Goal: Communication & Community: Answer question/provide support

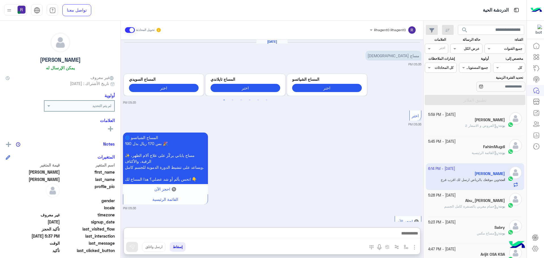
scroll to position [363, 0]
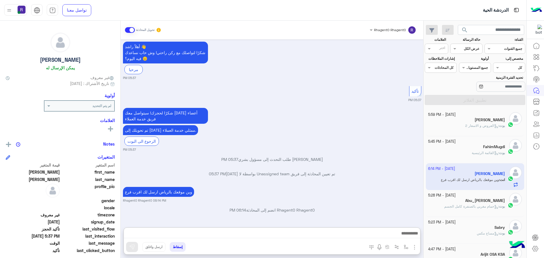
click at [407, 186] on div "وين موقعك بالرياض ارسل لك اقرب فرع Rhagent0 Rhagent0 06:14 PM" at bounding box center [272, 194] width 299 height 17
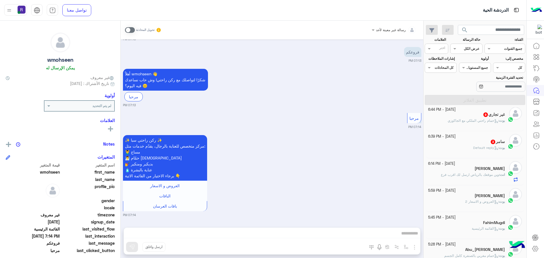
scroll to position [113, 0]
click at [474, 148] on span "Default reply" at bounding box center [486, 147] width 25 height 4
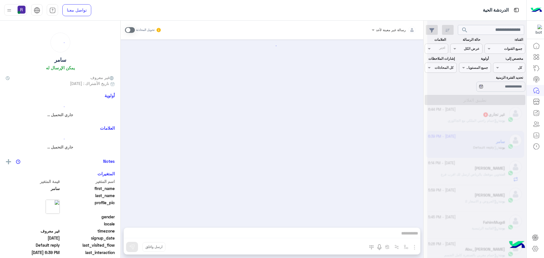
scroll to position [114, 0]
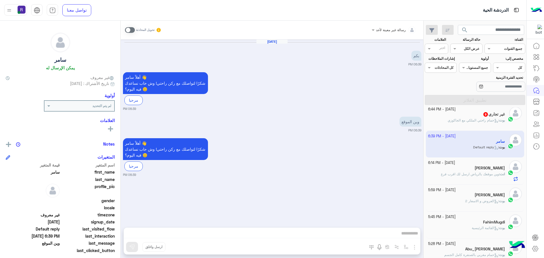
click at [134, 28] on span at bounding box center [130, 30] width 10 height 6
click at [415, 248] on img "button" at bounding box center [414, 247] width 7 height 7
click at [409, 238] on button "الصور" at bounding box center [406, 234] width 24 height 11
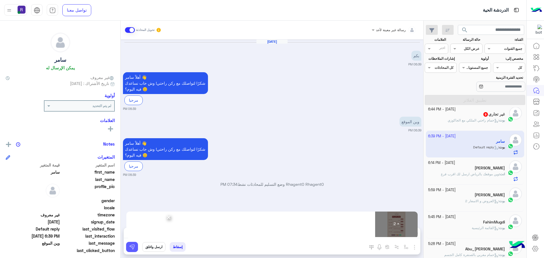
click at [131, 243] on button at bounding box center [132, 247] width 12 height 10
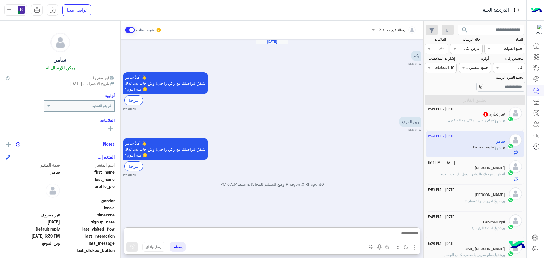
drag, startPoint x: 192, startPoint y: 234, endPoint x: 258, endPoint y: 200, distance: 74.3
click at [257, 154] on div "أهلاً [PERSON_NAME] 👋 شكرًا لتواصلك مع ركن راحتي! وش حاب نساعدك فيه [DATE]؟ 😊 م…" at bounding box center [272, 157] width 299 height 40
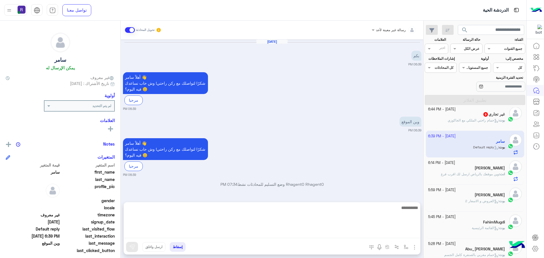
click at [235, 235] on textarea at bounding box center [272, 221] width 297 height 34
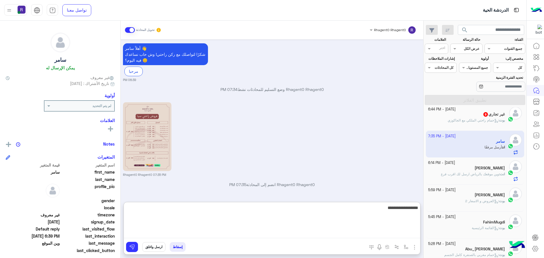
scroll to position [176, 0]
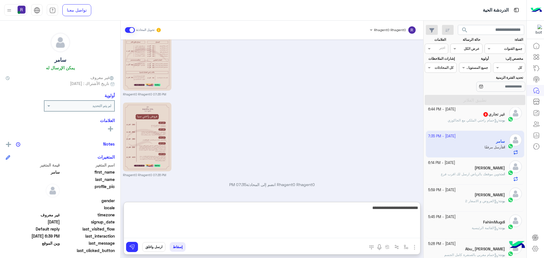
type textarea "**********"
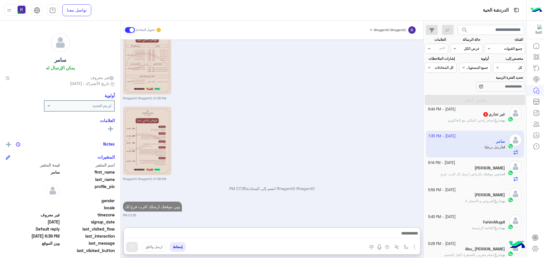
click at [200, 164] on div "[DATE] بكم 06:39 PM أهلاً سامر 👋 شكرًا لتواصلك مع ركن راحتي! وش حاب نساعدك فيه …" at bounding box center [272, 130] width 303 height 183
click at [174, 208] on p "وين موقعك ارسلك اقرب فرع لك" at bounding box center [152, 207] width 59 height 10
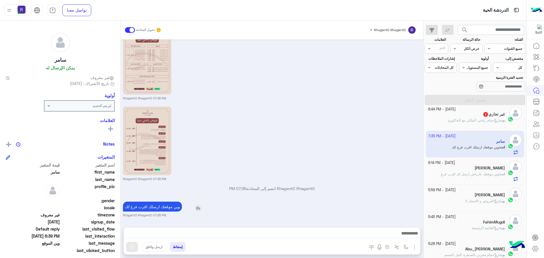
click at [174, 208] on p "وين موقعك ارسلك اقرب فرع لك" at bounding box center [152, 207] width 59 height 10
copy app-msgs-text
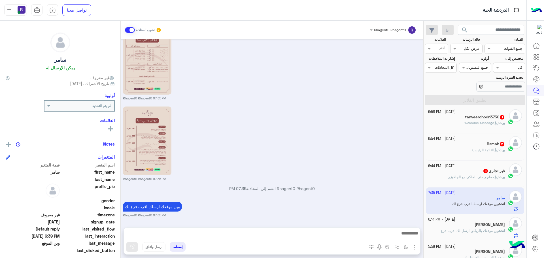
click at [472, 176] on span "حمام راحتي الملكي مع الجاكوزي" at bounding box center [473, 177] width 51 height 4
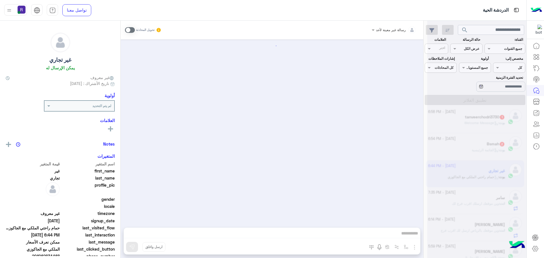
scroll to position [749, 0]
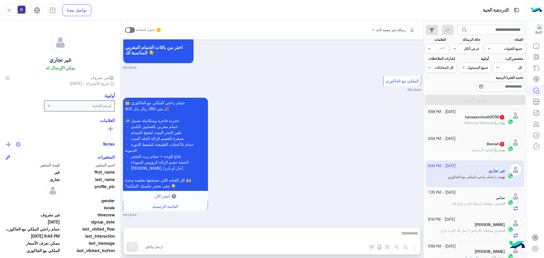
click at [133, 31] on span at bounding box center [130, 30] width 10 height 6
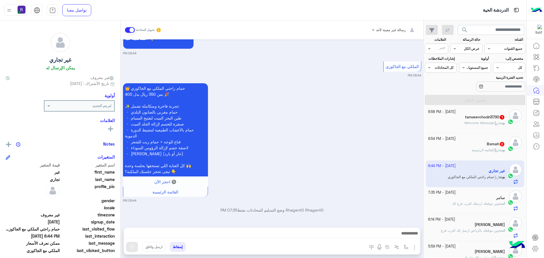
click at [414, 248] on img "button" at bounding box center [414, 247] width 7 height 7
click at [410, 236] on button "الصور" at bounding box center [406, 234] width 24 height 11
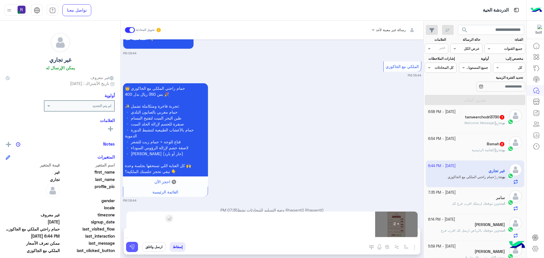
click at [134, 248] on img at bounding box center [132, 247] width 6 height 6
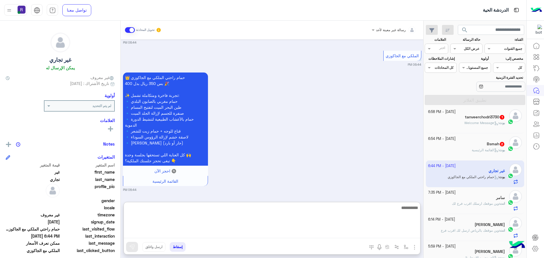
paste textarea "**********"
type textarea "**********"
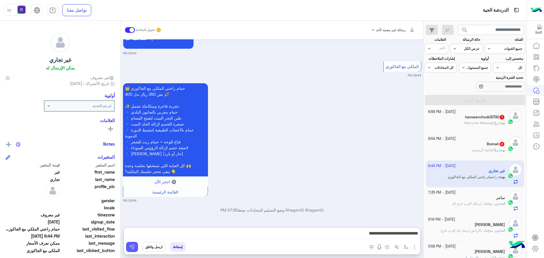
click at [130, 251] on button at bounding box center [132, 247] width 12 height 10
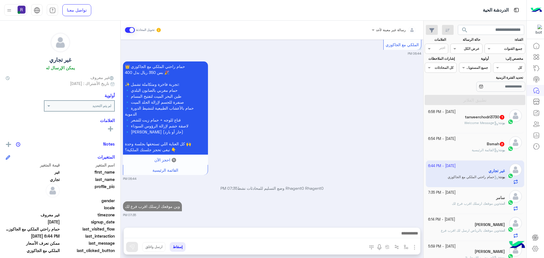
click at [461, 144] on div "Bsmah 2" at bounding box center [466, 145] width 77 height 6
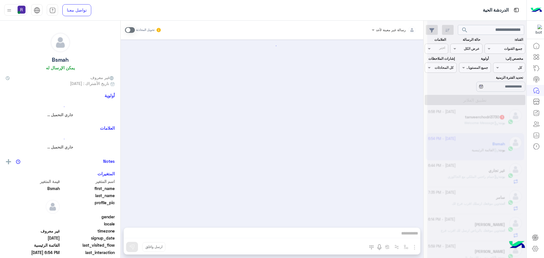
scroll to position [15, 0]
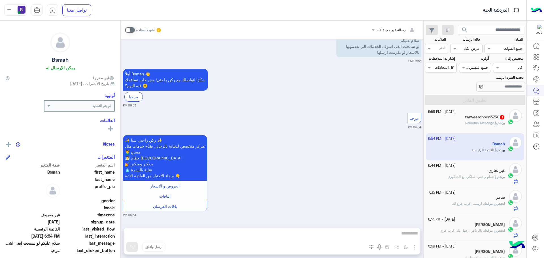
click at [132, 28] on span at bounding box center [130, 30] width 10 height 6
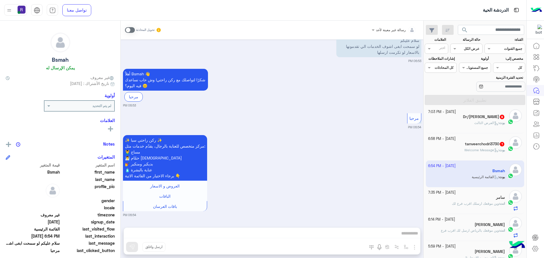
scroll to position [30, 0]
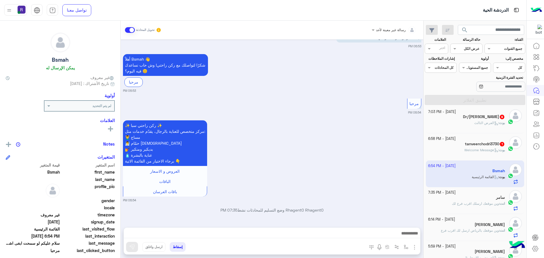
click at [414, 244] on img "button" at bounding box center [414, 247] width 7 height 7
click at [407, 234] on span "الصور" at bounding box center [404, 235] width 10 height 7
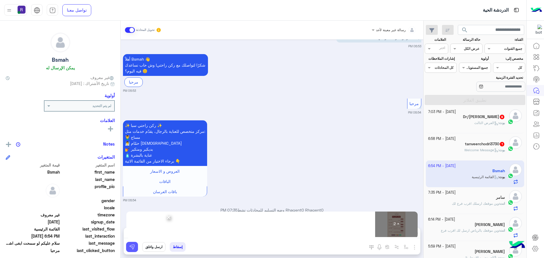
click at [136, 245] on button at bounding box center [132, 247] width 12 height 10
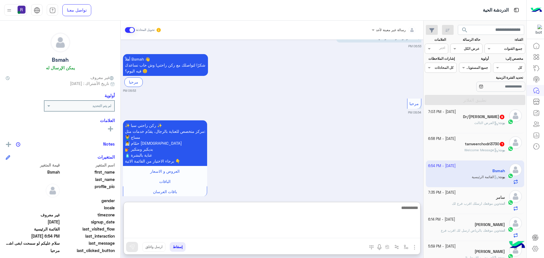
paste textarea "**********"
type textarea "**********"
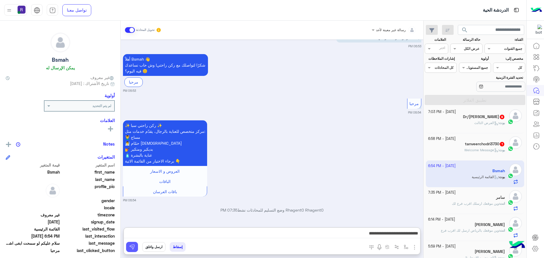
click at [134, 249] on img at bounding box center [132, 247] width 6 height 6
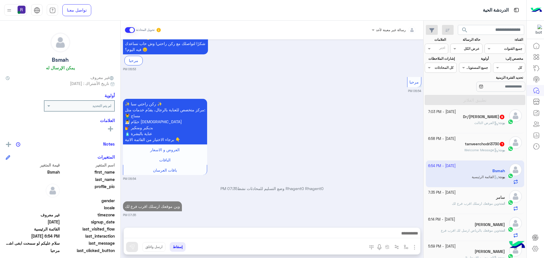
scroll to position [52, 0]
click at [476, 150] on span "Welcome Message" at bounding box center [482, 150] width 34 height 4
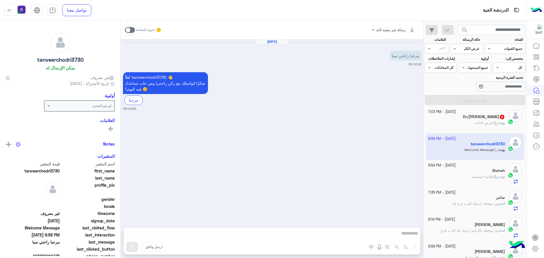
click at [133, 31] on span at bounding box center [130, 30] width 10 height 6
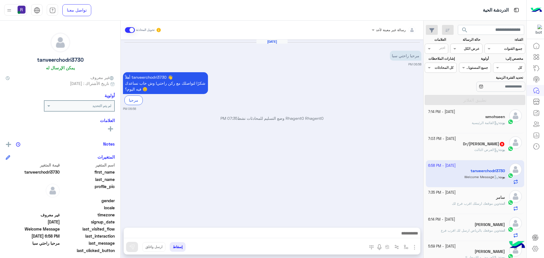
click at [414, 245] on img "button" at bounding box center [414, 247] width 7 height 7
click at [407, 235] on span "الصور" at bounding box center [404, 235] width 10 height 7
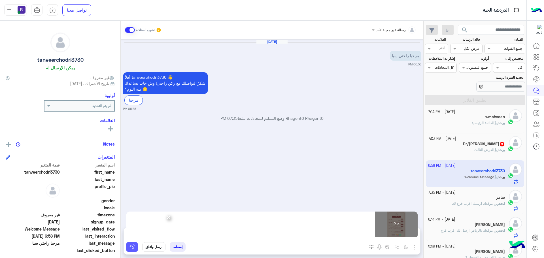
click at [134, 246] on img at bounding box center [132, 247] width 6 height 6
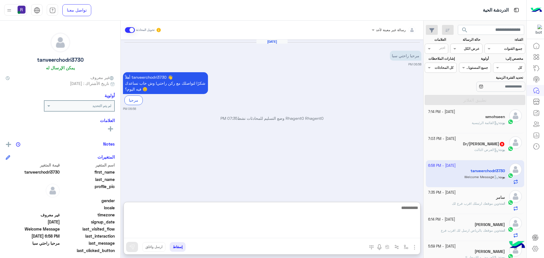
paste textarea "**********"
type textarea "**********"
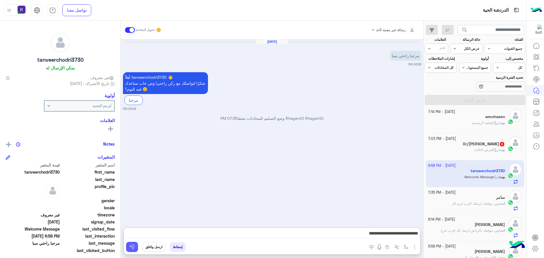
click at [136, 246] on button at bounding box center [132, 247] width 12 height 10
click at [472, 149] on div "بوت : العرض الثالث" at bounding box center [466, 152] width 77 height 10
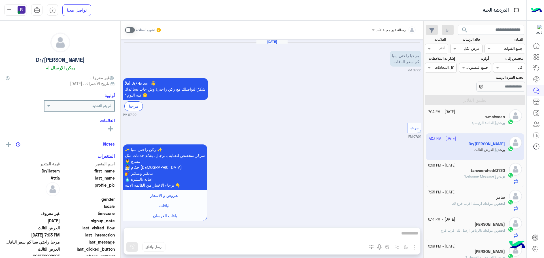
scroll to position [924, 0]
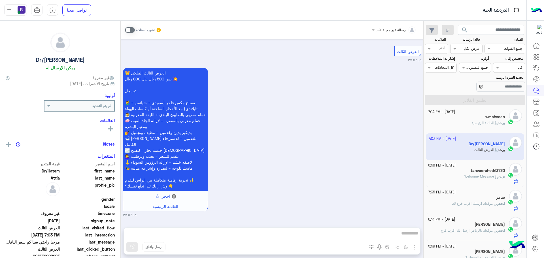
click at [131, 31] on span at bounding box center [130, 30] width 10 height 6
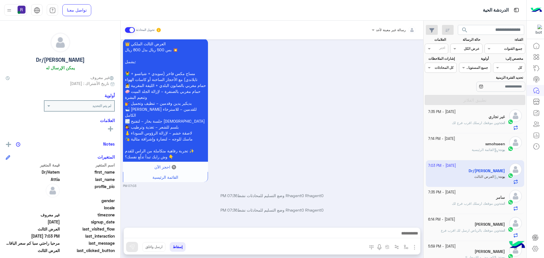
click at [413, 247] on img "button" at bounding box center [414, 247] width 7 height 7
click at [410, 239] on button "الصور" at bounding box center [406, 234] width 24 height 11
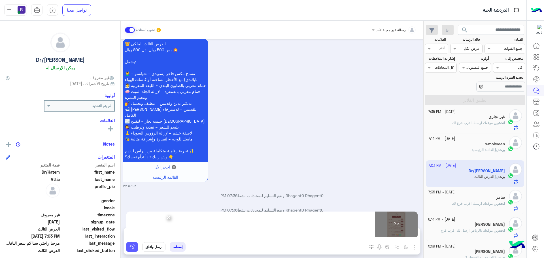
click at [133, 246] on img at bounding box center [132, 247] width 6 height 6
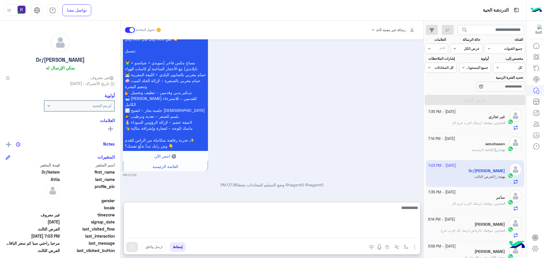
paste textarea "**********"
type textarea "**********"
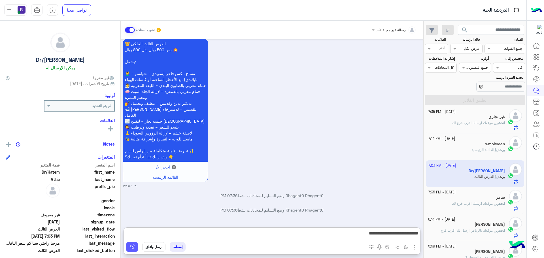
click at [134, 246] on img at bounding box center [132, 247] width 6 height 6
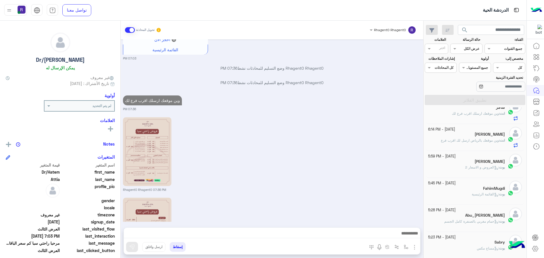
scroll to position [1150, 0]
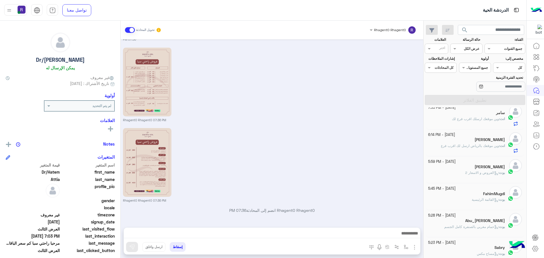
click at [455, 176] on div "بوت : العروض و الاسعار 2" at bounding box center [466, 175] width 77 height 10
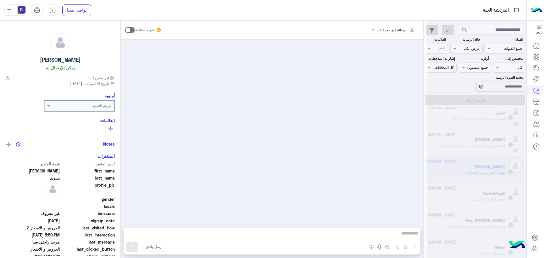
scroll to position [574, 0]
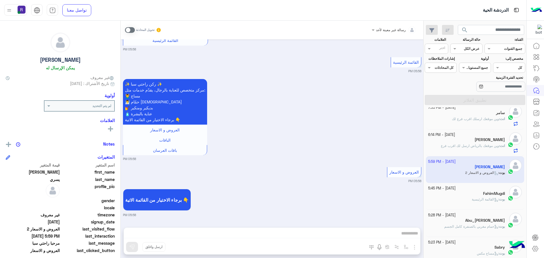
click at [132, 31] on span at bounding box center [130, 30] width 10 height 6
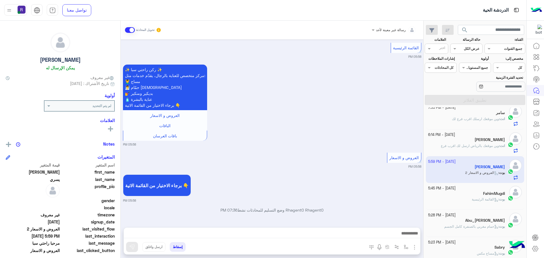
click at [414, 247] on img "button" at bounding box center [414, 247] width 7 height 7
click at [407, 237] on span "الصور" at bounding box center [404, 235] width 10 height 7
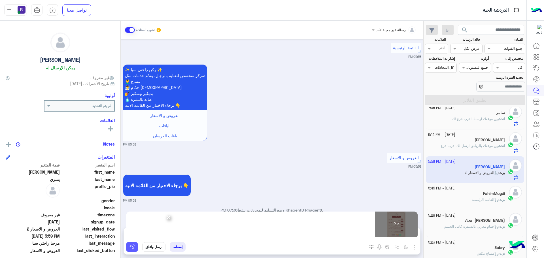
click at [129, 246] on img at bounding box center [132, 247] width 6 height 6
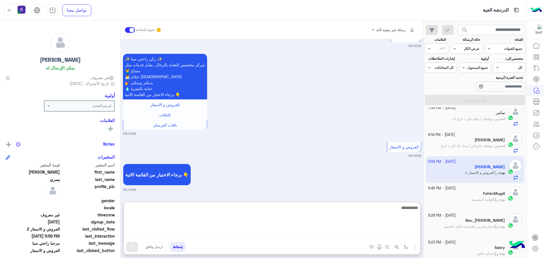
paste textarea "**********"
type textarea "**********"
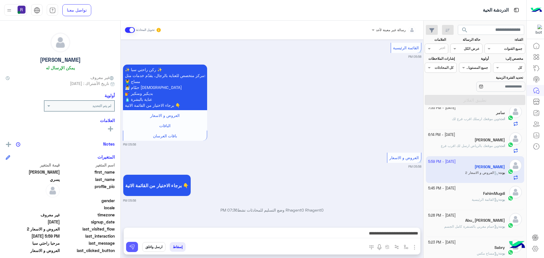
click at [133, 246] on img at bounding box center [132, 247] width 6 height 6
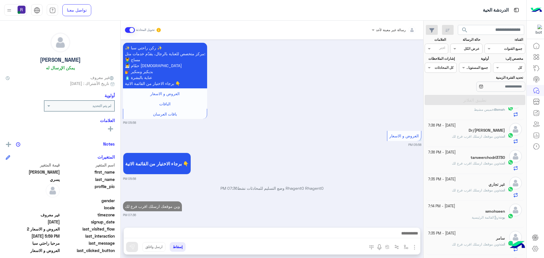
scroll to position [0, 0]
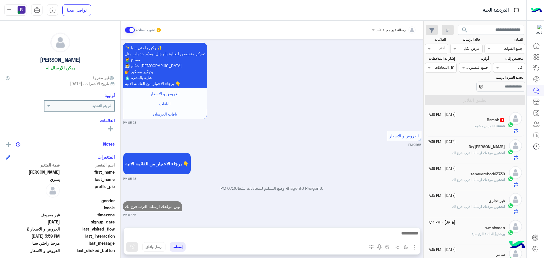
click at [474, 125] on span "خميس مشيط" at bounding box center [484, 126] width 20 height 4
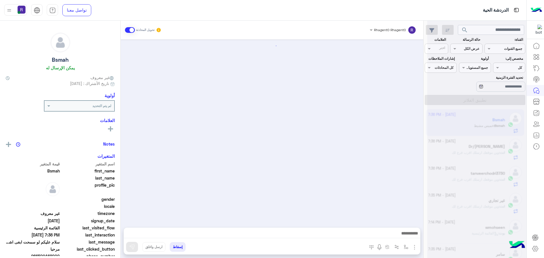
scroll to position [249, 0]
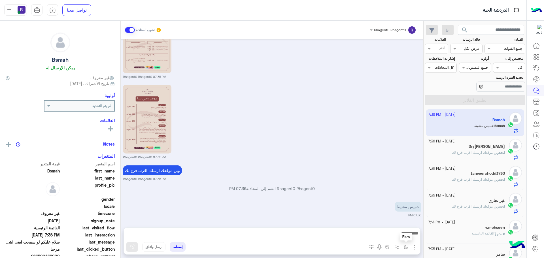
click at [407, 247] on img "button" at bounding box center [406, 247] width 5 height 5
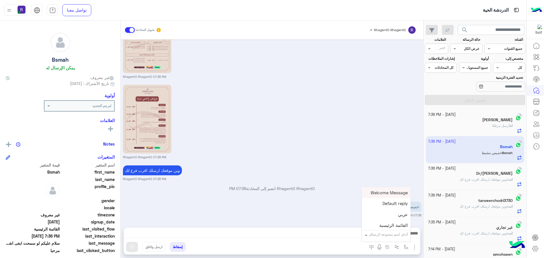
click at [403, 237] on div "أدخل اسم مجموعة الرسائل" at bounding box center [388, 234] width 39 height 5
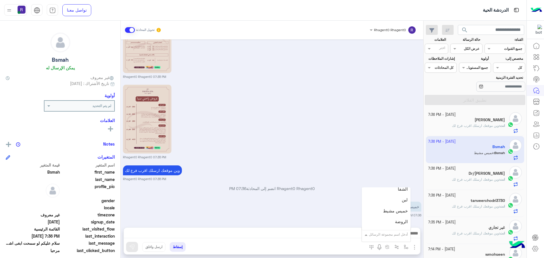
scroll to position [397, 0]
click at [392, 208] on span "خميس مشيط" at bounding box center [395, 210] width 25 height 5
type textarea "*********"
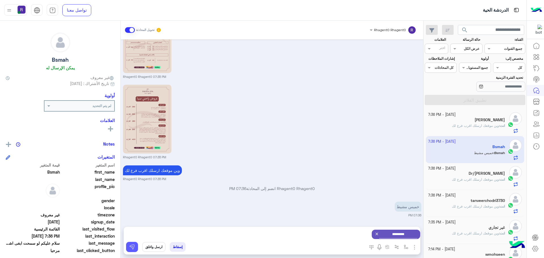
click at [135, 247] on button at bounding box center [132, 247] width 12 height 10
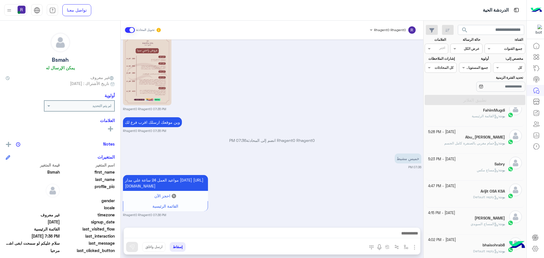
scroll to position [227, 0]
click at [474, 117] on p "بوت : القائمة الرئيسية" at bounding box center [488, 114] width 33 height 5
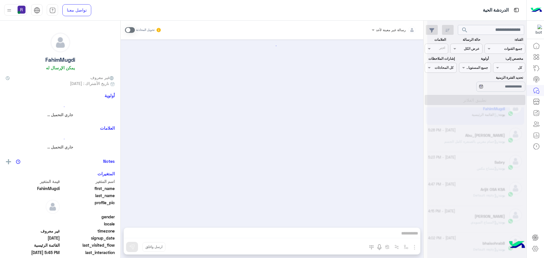
scroll to position [69, 0]
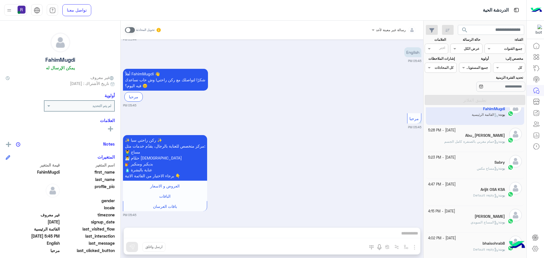
click at [133, 31] on span at bounding box center [130, 30] width 10 height 6
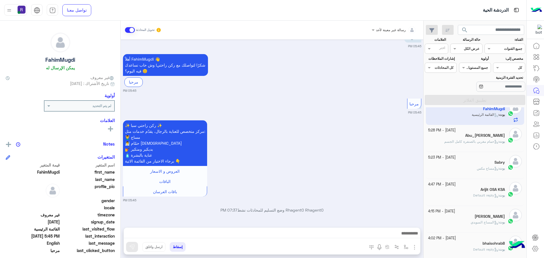
click at [416, 245] on img "button" at bounding box center [414, 247] width 7 height 7
click at [412, 238] on img at bounding box center [413, 235] width 5 height 7
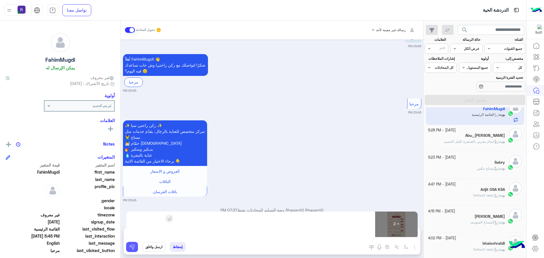
click at [132, 252] on button at bounding box center [132, 247] width 12 height 10
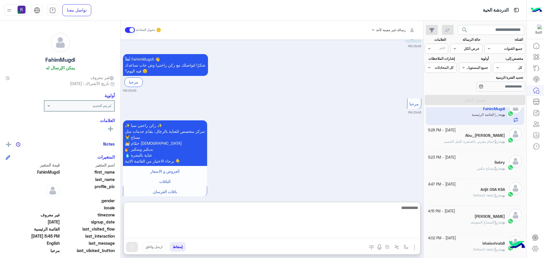
paste textarea "**********"
type textarea "**********"
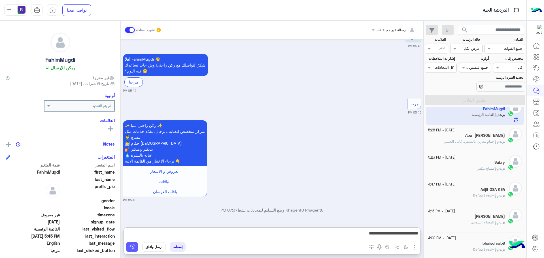
click at [135, 248] on button at bounding box center [132, 247] width 12 height 10
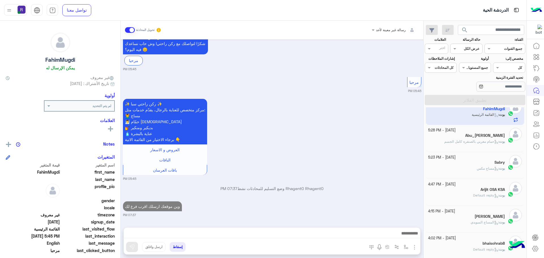
click at [502, 172] on div "بوت : مساج مكس" at bounding box center [466, 171] width 77 height 10
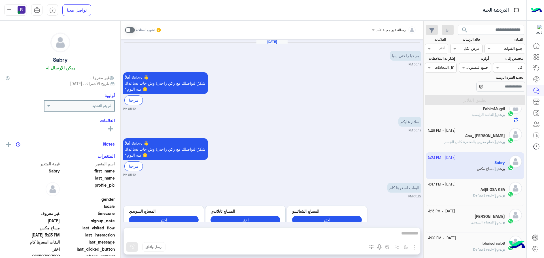
scroll to position [155, 0]
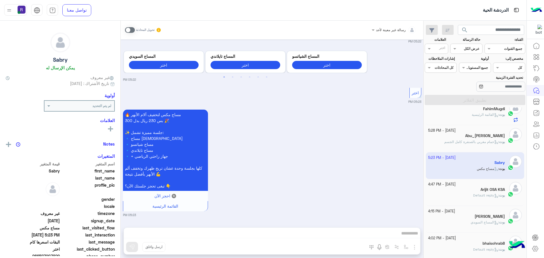
click at [133, 30] on span at bounding box center [130, 30] width 10 height 6
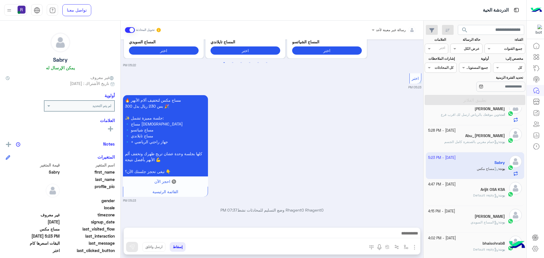
click at [415, 248] on img "button" at bounding box center [414, 247] width 7 height 7
click at [402, 236] on span "الصور" at bounding box center [404, 235] width 10 height 7
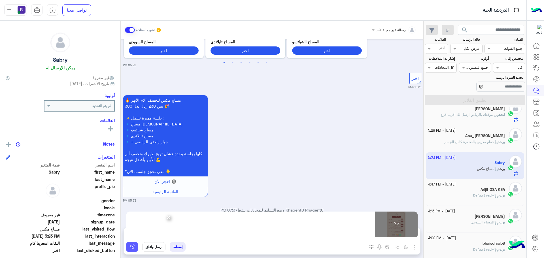
click at [135, 248] on img at bounding box center [132, 247] width 6 height 6
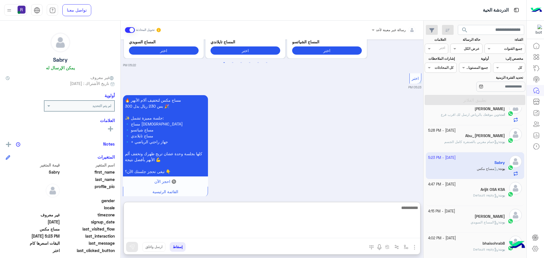
paste textarea "**********"
type textarea "**********"
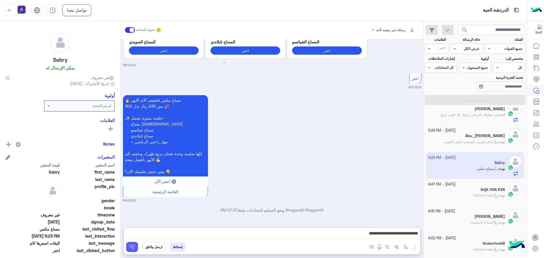
click at [136, 247] on button at bounding box center [132, 247] width 12 height 10
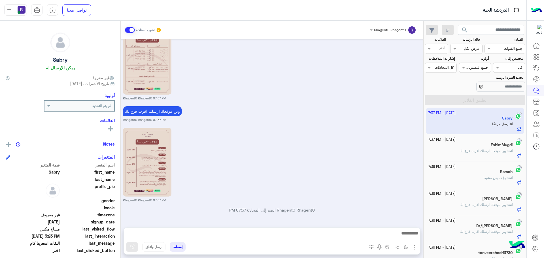
scroll to position [0, 0]
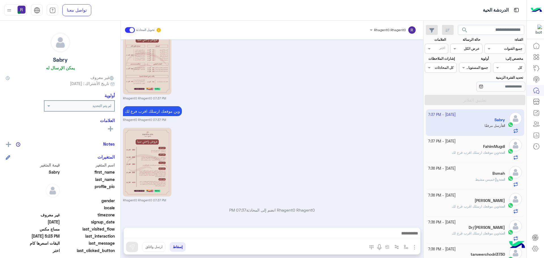
click at [477, 154] on span "وين موقعك ارسلك اقرب فرع لك" at bounding box center [475, 153] width 47 height 4
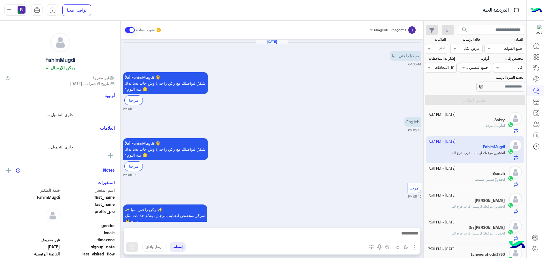
scroll to position [282, 0]
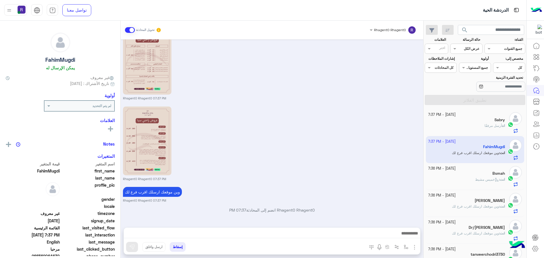
click at [477, 128] on div "انت أرسل مرفقًا" at bounding box center [466, 128] width 77 height 10
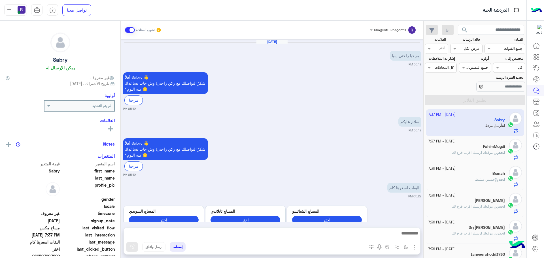
scroll to position [367, 0]
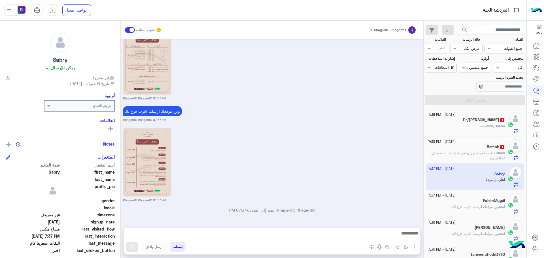
click at [491, 157] on span "طيب ابغى احجز ويكون هدية كم المده مفتوح له الكوبون" at bounding box center [468, 155] width 75 height 9
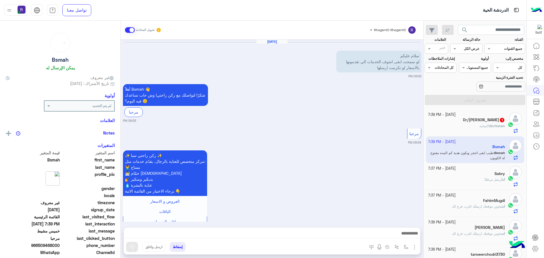
scroll to position [325, 0]
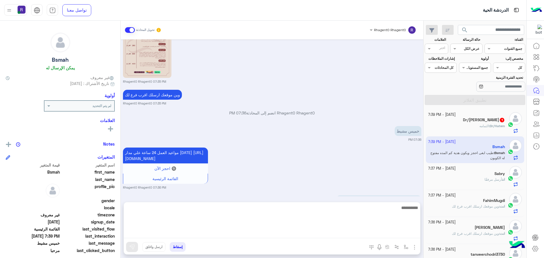
drag, startPoint x: 297, startPoint y: 233, endPoint x: 297, endPoint y: 242, distance: 9.4
click at [297, 235] on textarea at bounding box center [272, 221] width 297 height 34
type textarea "**********"
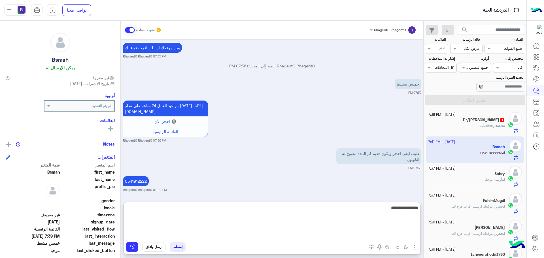
type textarea "**********"
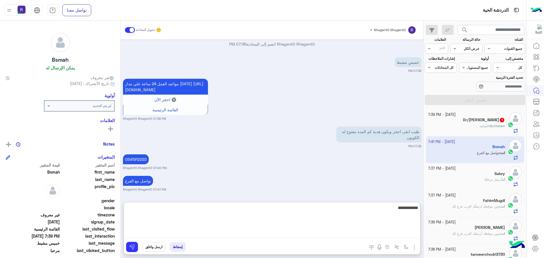
type textarea "**********"
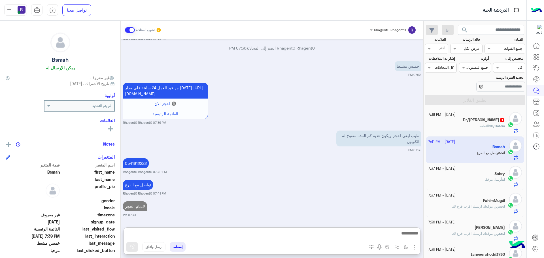
click at [345, 191] on small "Rhagent0 Rhagent0 07:41 PM" at bounding box center [272, 193] width 299 height 5
click at [467, 115] on div "[DATE] - 7:39 PM" at bounding box center [466, 114] width 77 height 5
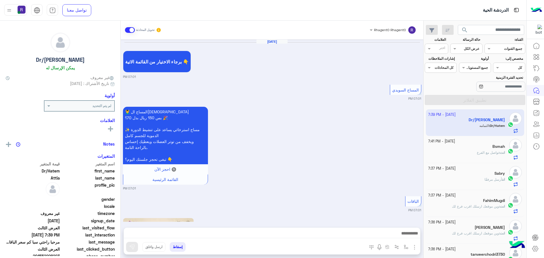
scroll to position [968, 0]
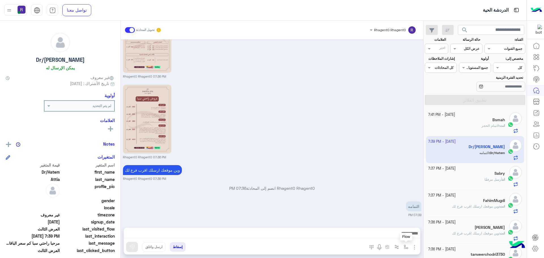
click at [404, 246] on button "button" at bounding box center [406, 246] width 9 height 9
click at [404, 237] on div "أدخل اسم مجموعة الرسائل" at bounding box center [388, 234] width 39 height 5
click at [393, 207] on div "الجنادرية" at bounding box center [386, 206] width 49 height 11
type textarea "*********"
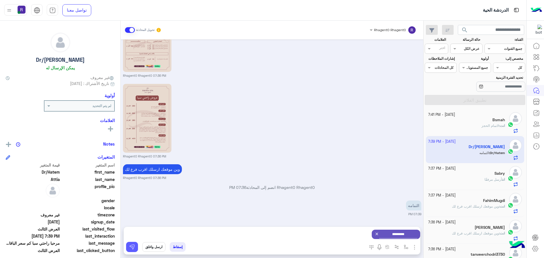
click at [130, 250] on img at bounding box center [132, 247] width 6 height 6
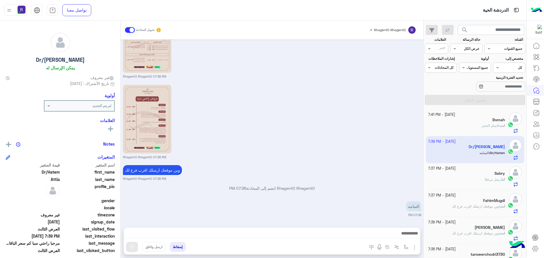
scroll to position [968, 0]
click at [478, 183] on div "انت أرسل مرفقًا" at bounding box center [466, 182] width 77 height 10
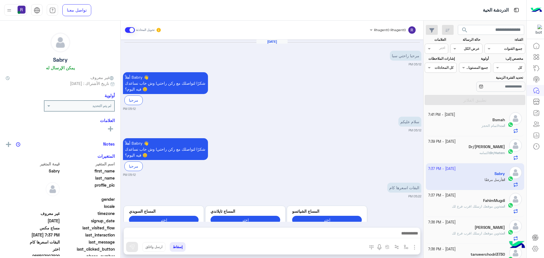
scroll to position [367, 0]
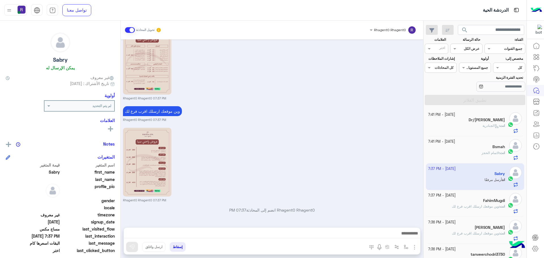
click at [467, 122] on div "Dr/[PERSON_NAME]" at bounding box center [466, 121] width 77 height 6
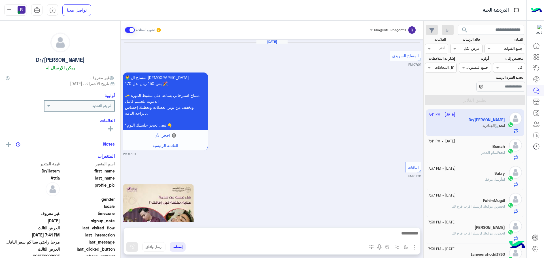
scroll to position [983, 0]
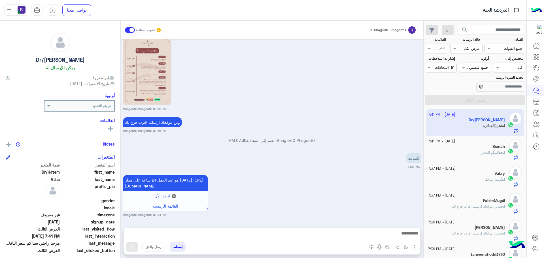
click at [466, 148] on div "Bsmah" at bounding box center [466, 147] width 77 height 6
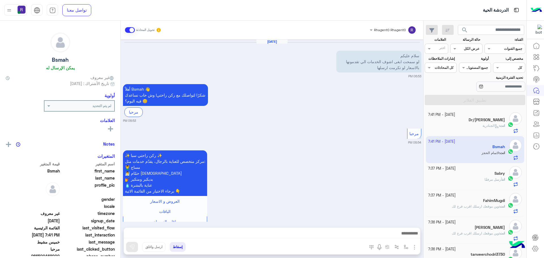
scroll to position [390, 0]
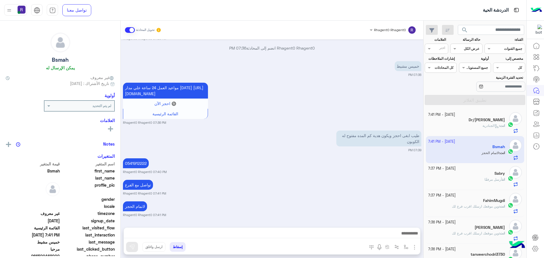
click at [470, 181] on div "انت أرسل مرفقًا" at bounding box center [466, 182] width 77 height 10
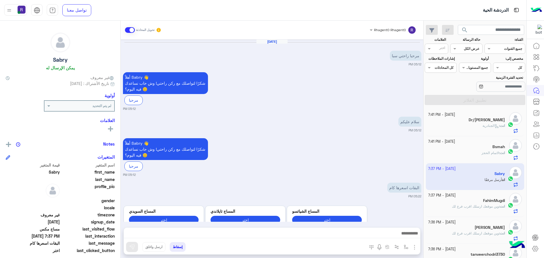
scroll to position [367, 0]
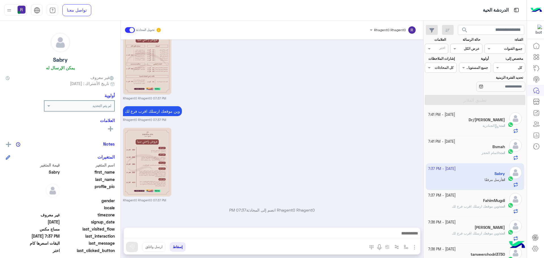
click at [472, 200] on div "FahimMugdi" at bounding box center [466, 201] width 77 height 6
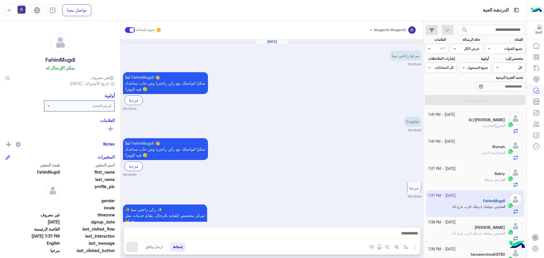
scroll to position [282, 0]
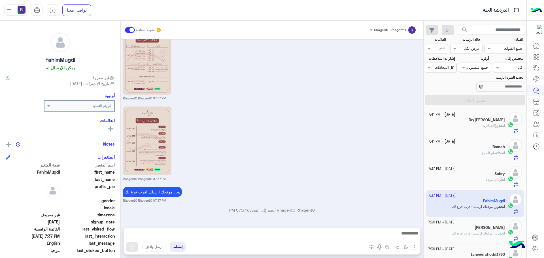
click at [483, 127] on span "الجنادرية" at bounding box center [491, 126] width 16 height 4
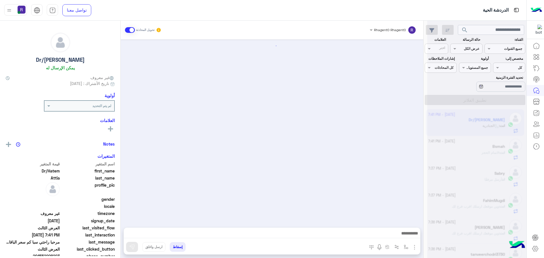
scroll to position [983, 0]
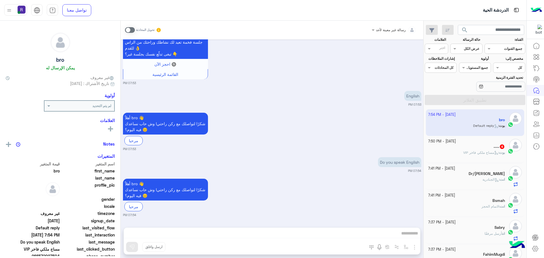
scroll to position [1566, 0]
click at [132, 31] on span at bounding box center [130, 30] width 10 height 6
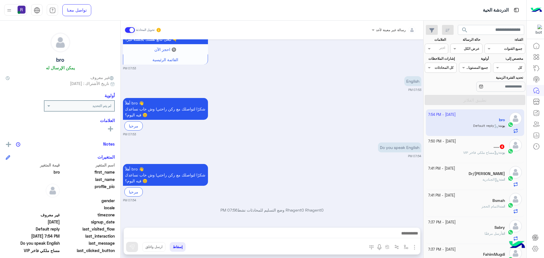
scroll to position [1581, 0]
click at [413, 247] on img "button" at bounding box center [414, 247] width 7 height 7
click at [411, 240] on button "الصور" at bounding box center [406, 234] width 24 height 11
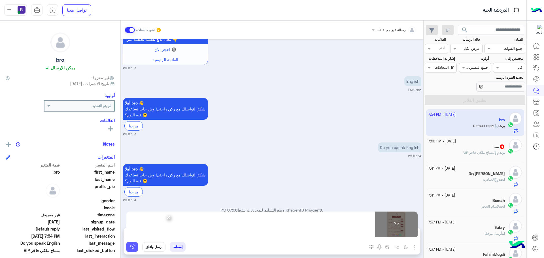
click at [135, 248] on button at bounding box center [132, 247] width 12 height 10
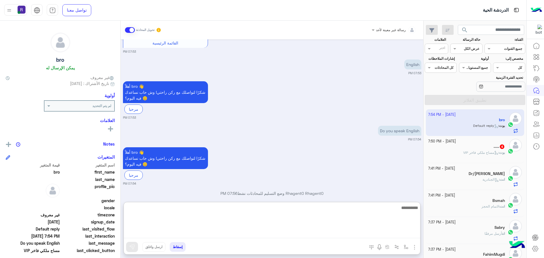
paste textarea "**********"
type textarea "**********"
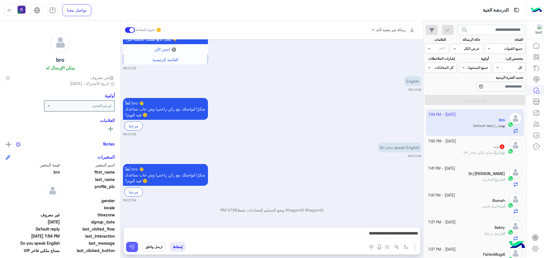
click at [133, 246] on img at bounding box center [132, 247] width 6 height 6
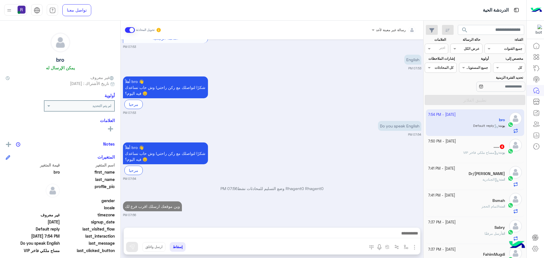
click at [481, 155] on div "بوت : مساج ملكي فاخر VIP" at bounding box center [466, 155] width 77 height 10
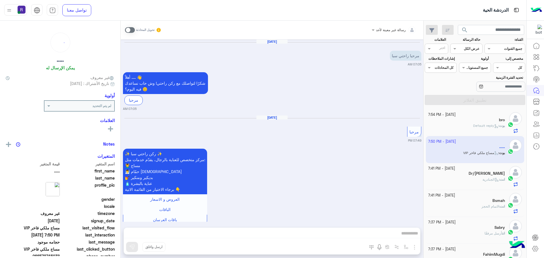
scroll to position [288, 0]
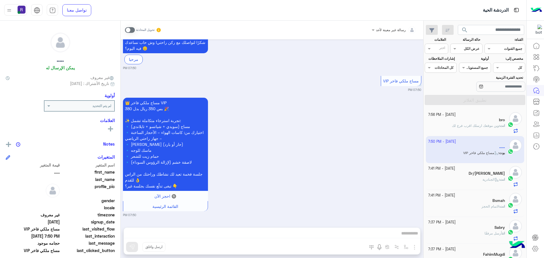
click at [133, 30] on span at bounding box center [130, 30] width 10 height 6
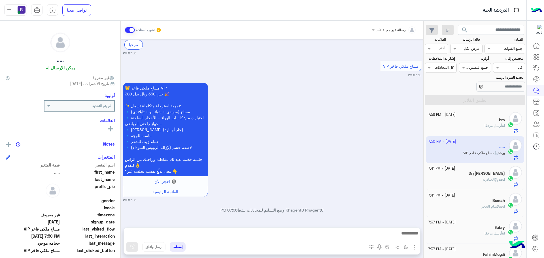
drag, startPoint x: 230, startPoint y: 235, endPoint x: 294, endPoint y: 173, distance: 89.2
click at [294, 173] on div "👑 مساج ملكي فاخر VIP بس 350 ريال بدل 380 🎉 ✨ تجربة استرخاء متكاملة تشمل: 🔹 مساج…" at bounding box center [272, 142] width 299 height 121
click at [415, 246] on img "button" at bounding box center [414, 247] width 7 height 7
click at [404, 236] on span "الصور" at bounding box center [404, 235] width 10 height 7
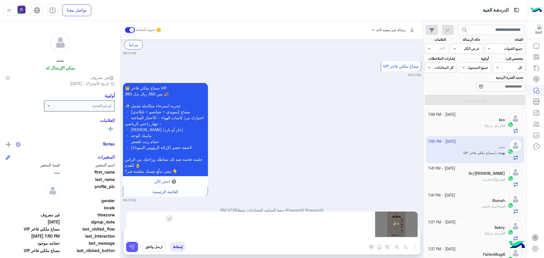
click at [133, 249] on img at bounding box center [132, 247] width 6 height 6
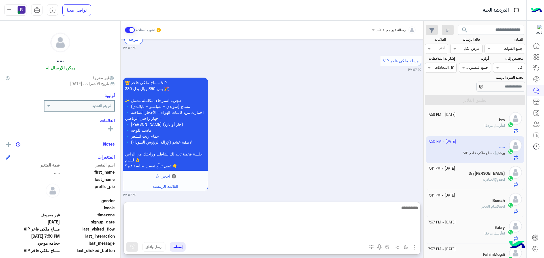
paste textarea "**********"
type textarea "**********"
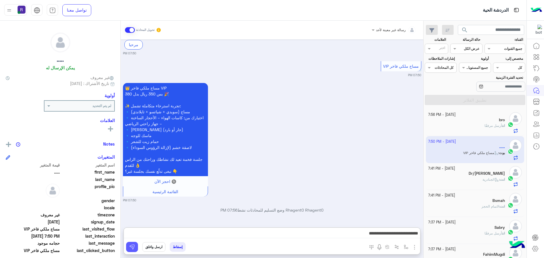
click at [131, 244] on button at bounding box center [132, 247] width 12 height 10
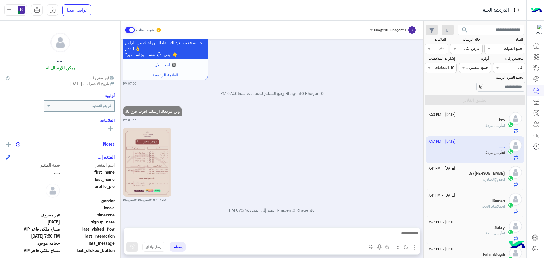
scroll to position [500, 0]
